Goal: Communication & Community: Answer question/provide support

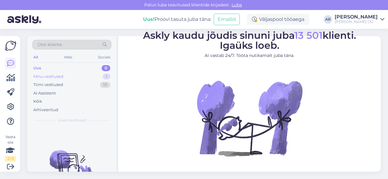
click at [68, 78] on div "Minu vestlused 1" at bounding box center [71, 76] width 79 height 8
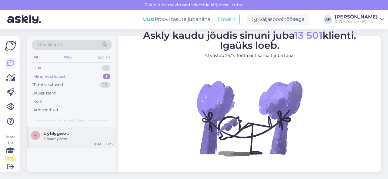
click at [68, 135] on span "#yblygwzc" at bounding box center [56, 133] width 25 height 5
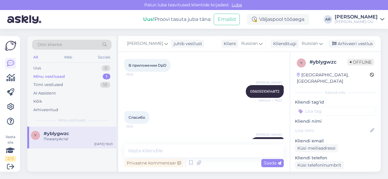
scroll to position [552, 0]
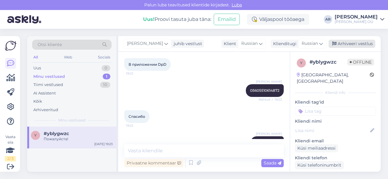
click at [347, 44] on div "Arhiveeri vestlus" at bounding box center [351, 44] width 47 height 8
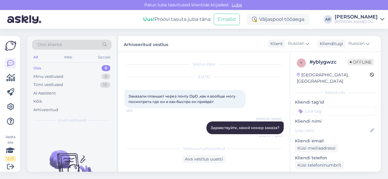
scroll to position [370, 0]
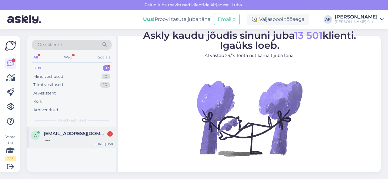
click at [84, 135] on span "anstradex@gmail.com" at bounding box center [75, 133] width 63 height 5
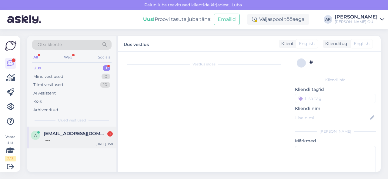
scroll to position [8, 0]
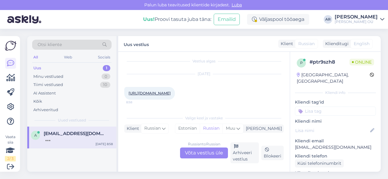
click at [189, 150] on div "Russian to Russian Võta vestlus üle" at bounding box center [204, 153] width 48 height 11
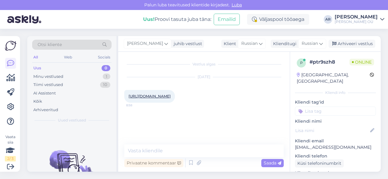
click at [171, 96] on link "https://onoff.ee/ru/kuivatiga-pesumasinad/114023-samsung-wd90dg5g34bele-2510901…" at bounding box center [149, 96] width 42 height 5
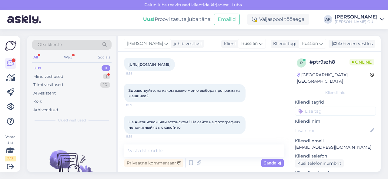
scroll to position [33, 0]
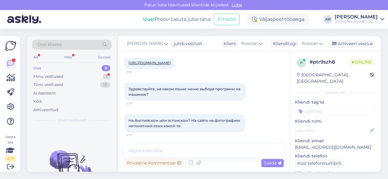
click at [177, 97] on div "Здравствуйте, на каком языке меню выбора программ на машинке? 8:59" at bounding box center [184, 92] width 121 height 18
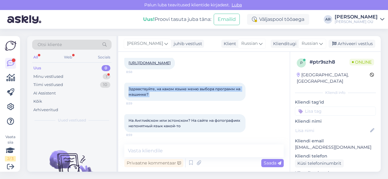
click at [177, 97] on div "Здравствуйте, на каком языке меню выбора программ на машинке? 8:59" at bounding box center [184, 92] width 121 height 18
copy div "Здравствуйте, на каком языке меню выбора программ на машинке? 8:59"
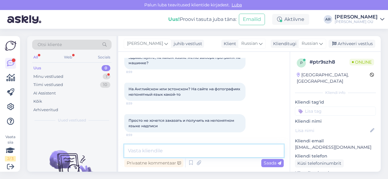
click at [158, 153] on textarea at bounding box center [203, 151] width 159 height 13
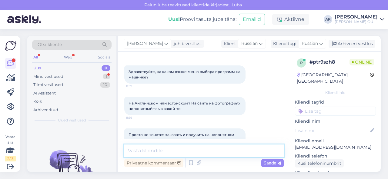
scroll to position [102, 0]
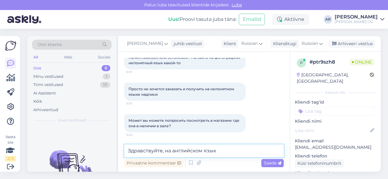
type textarea "Здравствуйте, на английском языке"
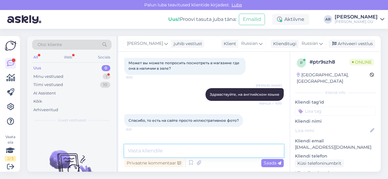
scroll to position [180, 0]
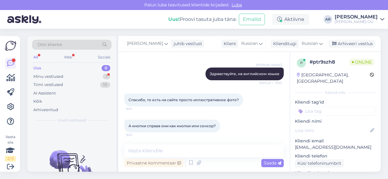
click at [167, 124] on span "А кнопки справа они как кнопки или сенсор?" at bounding box center [171, 126] width 87 height 5
copy div "А кнопки справа они как кнопки или сенсор? 9:02"
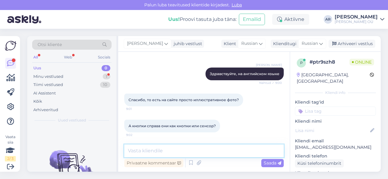
click at [149, 150] on textarea at bounding box center [203, 151] width 159 height 13
click at [192, 152] on textarea "Фото иллюстративное" at bounding box center [203, 151] width 159 height 13
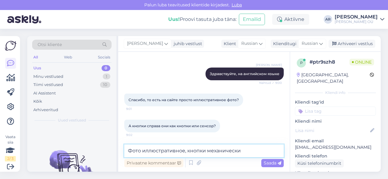
type textarea "Фото иллюстративное, кнопки механические"
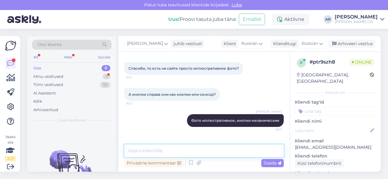
scroll to position [232, 0]
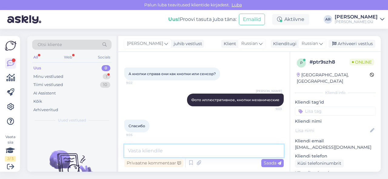
click at [140, 149] on textarea at bounding box center [203, 151] width 159 height 13
type textarea "Пожалуйста!"
